Goal: Task Accomplishment & Management: Manage account settings

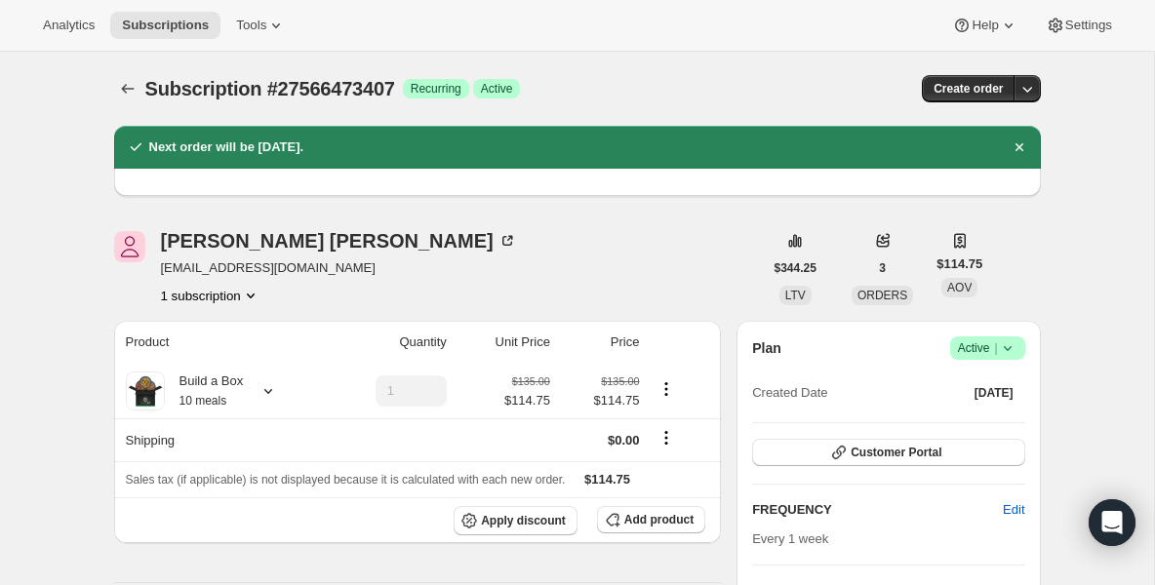
scroll to position [234, 0]
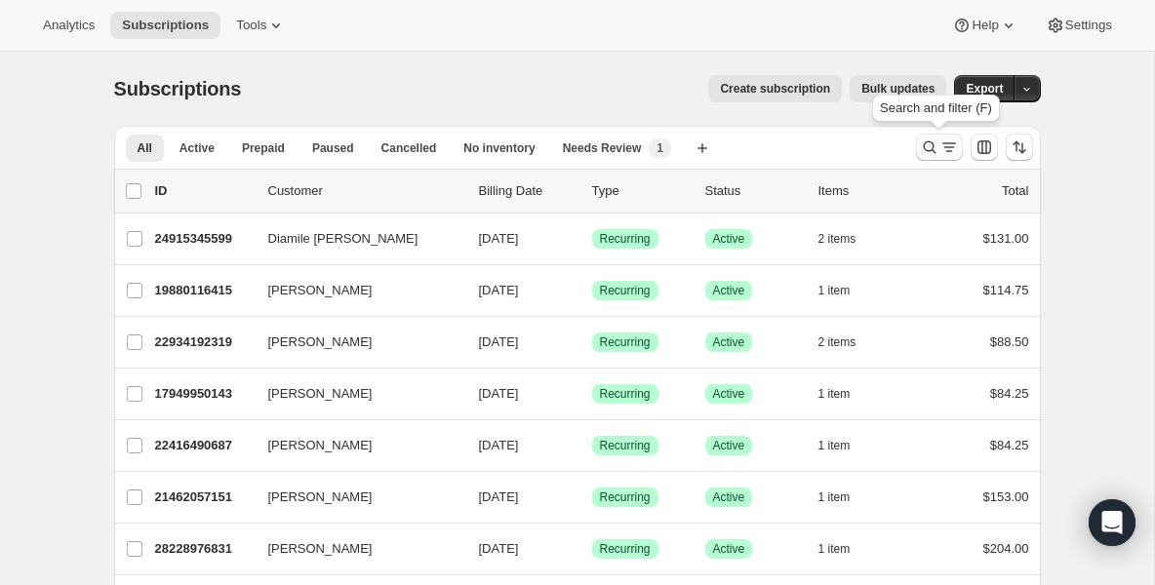
click at [930, 154] on icon "Search and filter results" at bounding box center [930, 148] width 20 height 20
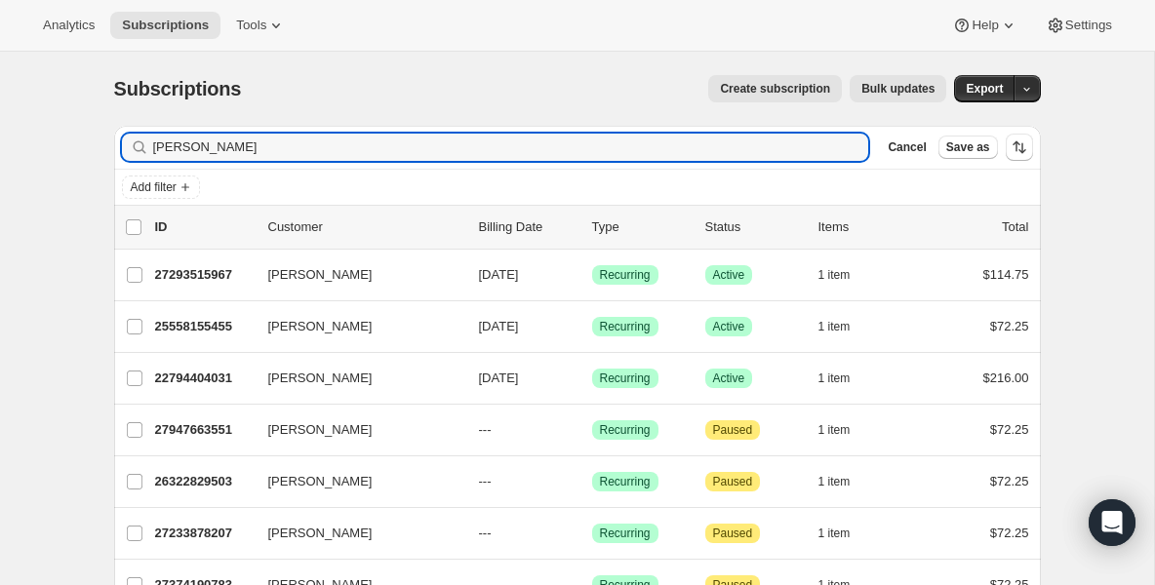
type input "[PERSON_NAME]"
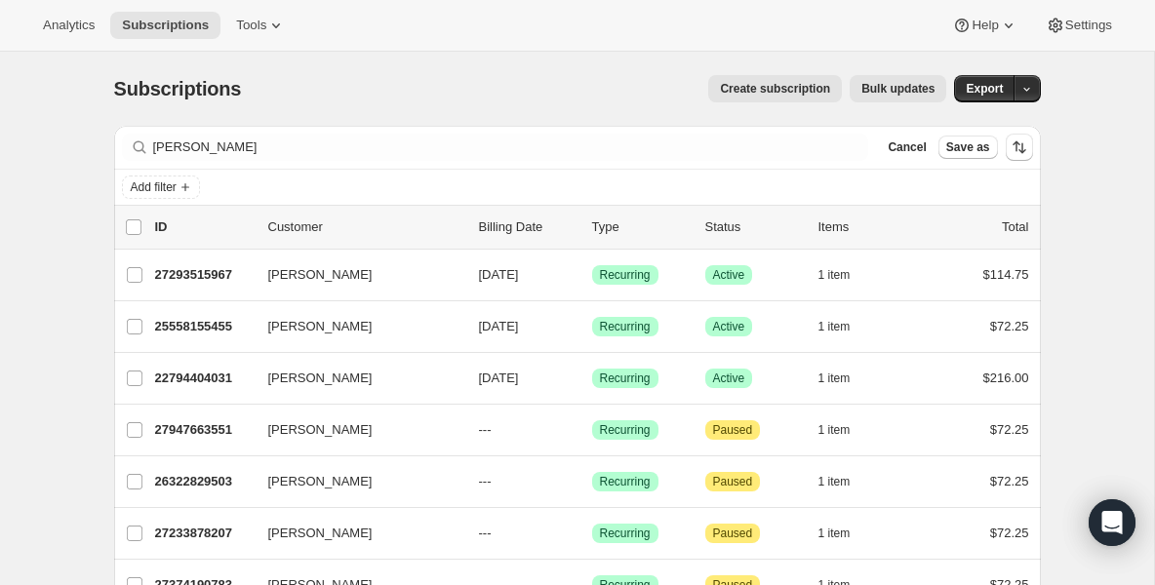
click at [213, 285] on div "27293515967 [PERSON_NAME] [DATE] Success Recurring Success Active 1 item $114.75" at bounding box center [592, 274] width 874 height 27
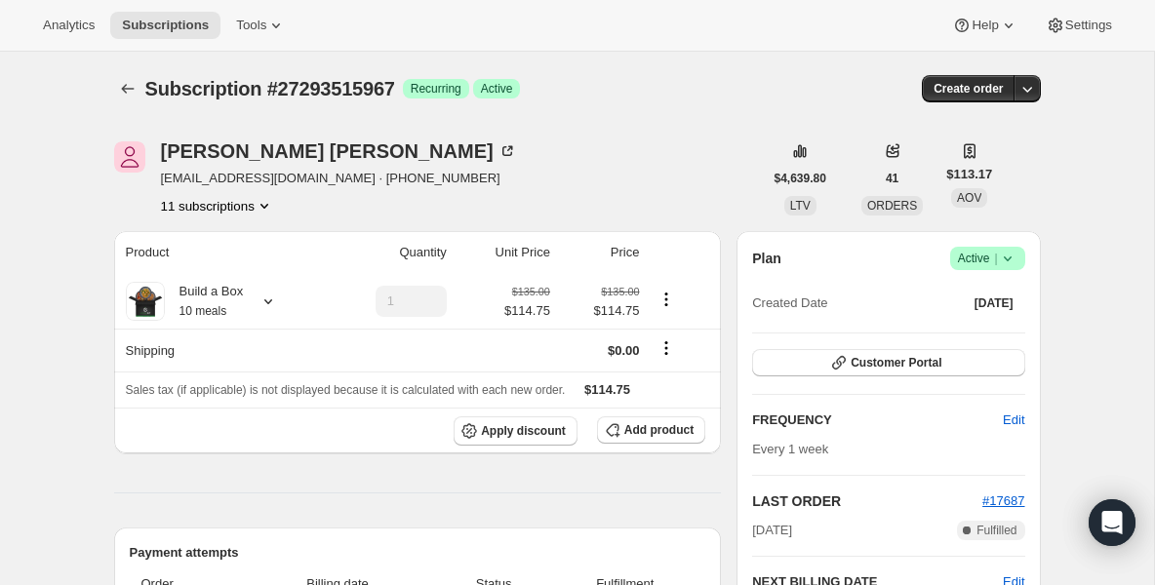
click at [1013, 259] on icon at bounding box center [1008, 259] width 20 height 20
click at [979, 297] on span "Pause subscription" at bounding box center [980, 297] width 107 height 15
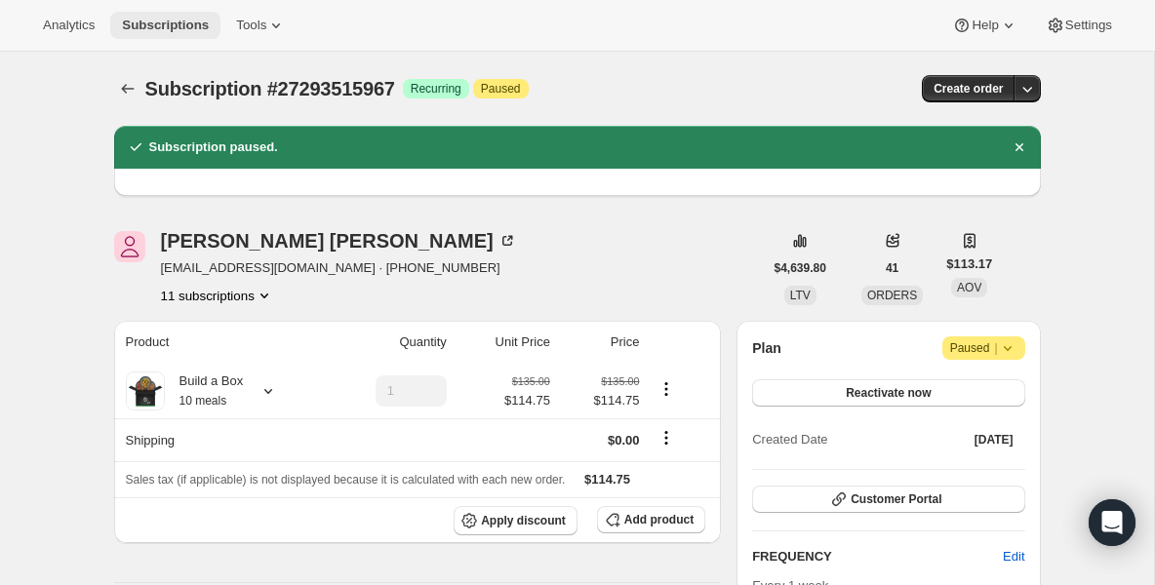
click at [194, 30] on span "Subscriptions" at bounding box center [165, 26] width 87 height 16
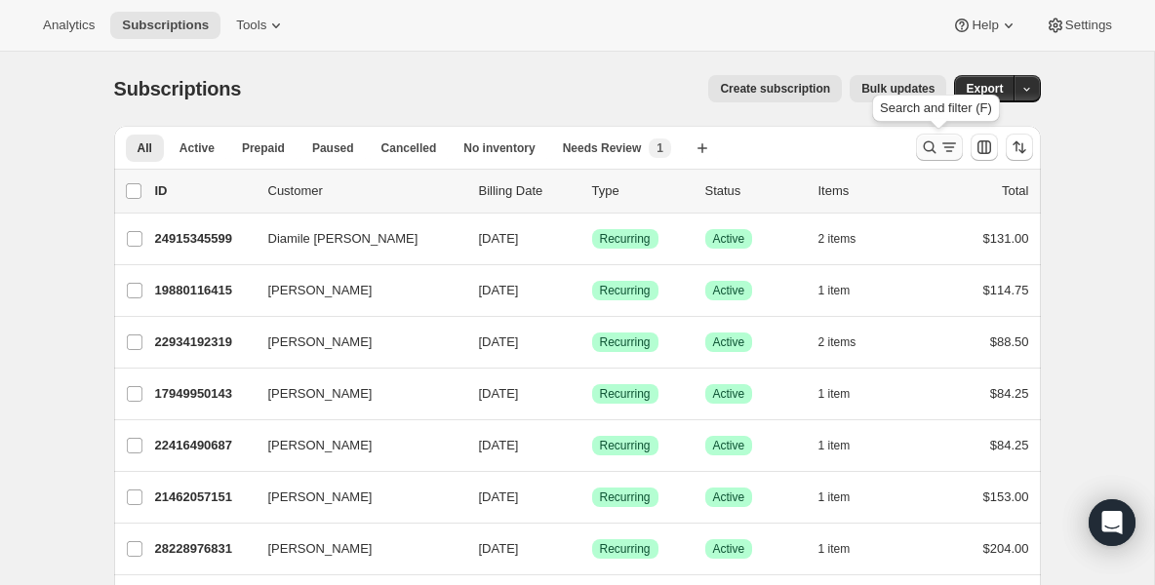
click at [921, 149] on icon "Search and filter results" at bounding box center [930, 148] width 20 height 20
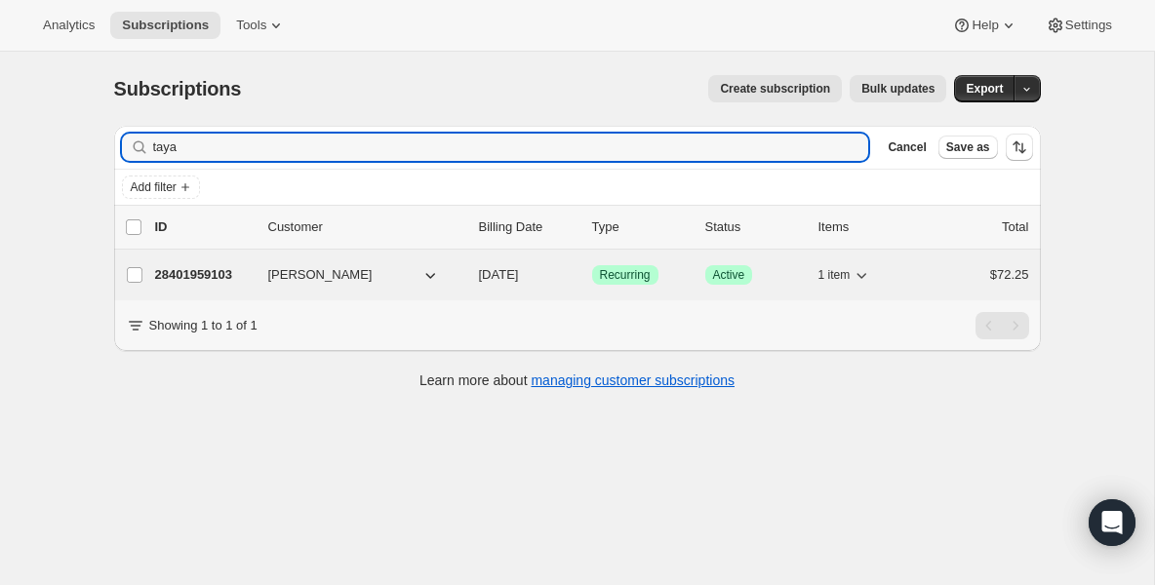
type input "taya"
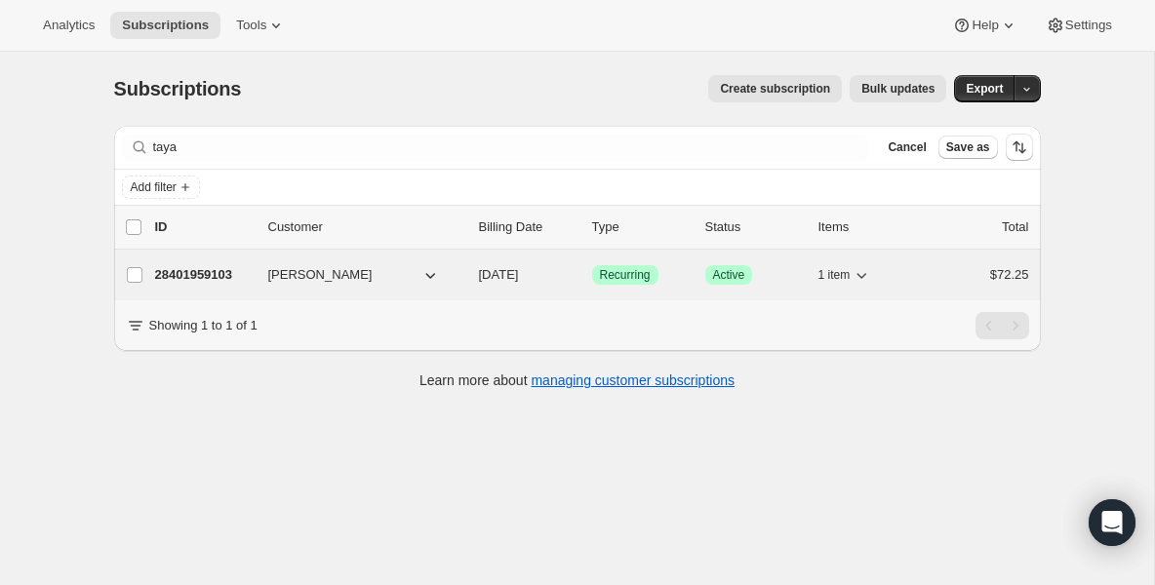
click at [172, 269] on p "28401959103" at bounding box center [204, 275] width 98 height 20
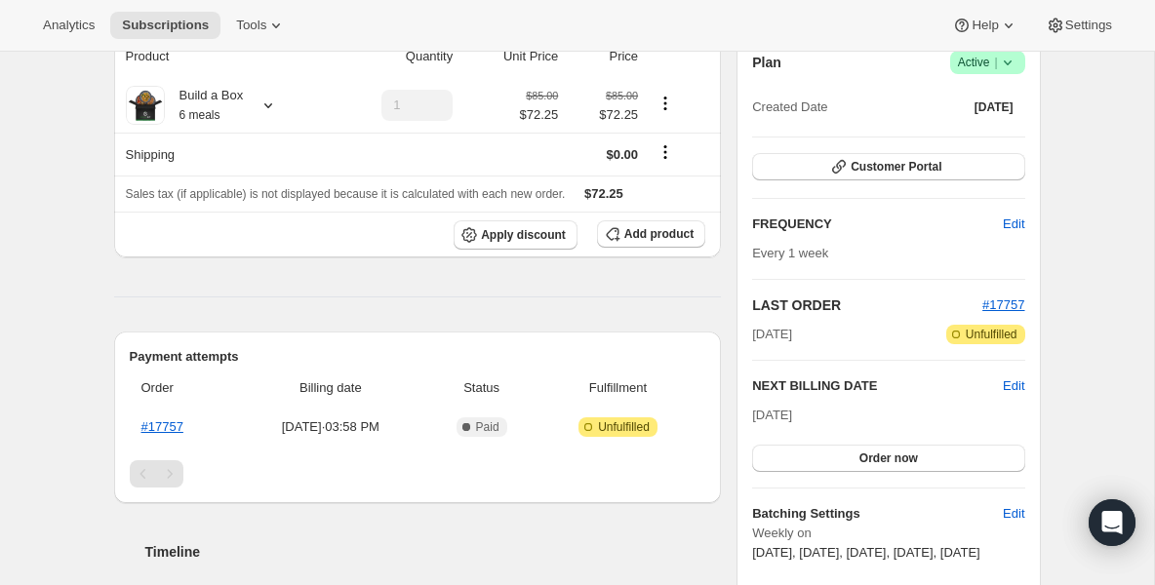
scroll to position [195, 0]
click at [1009, 66] on icon at bounding box center [1008, 64] width 20 height 20
click at [979, 96] on span "Pause subscription" at bounding box center [980, 102] width 107 height 15
